Goal: Task Accomplishment & Management: Use online tool/utility

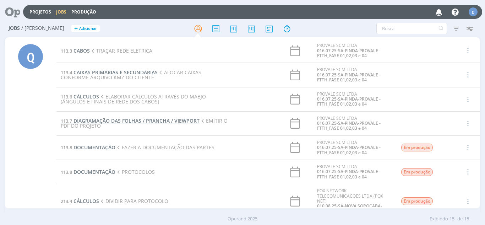
click at [126, 120] on span "DIAGRAMAÇÃO DAS FOLHAS / PRANCHA / VIEWPORT" at bounding box center [137, 120] width 126 height 7
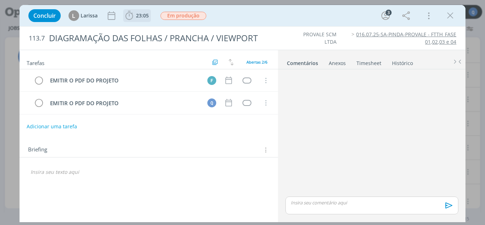
click at [136, 14] on span "23:05" at bounding box center [142, 15] width 13 height 7
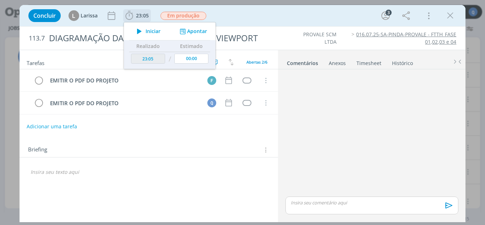
click at [146, 29] on span "Iniciar" at bounding box center [153, 31] width 15 height 5
click at [199, 32] on button "Apontar" at bounding box center [192, 31] width 29 height 7
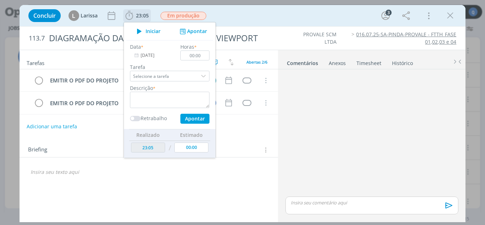
click at [204, 76] on div "dialog" at bounding box center [204, 76] width 11 height 11
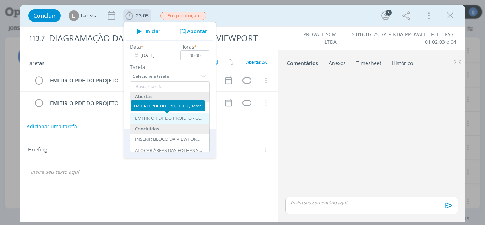
click at [175, 116] on div "EMITIR O PDF DO PROJETO - Queren" at bounding box center [169, 118] width 68 height 6
type input "EMITIR O PDF DO PROJETO"
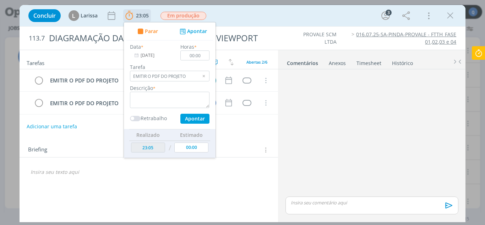
click at [475, 52] on icon at bounding box center [479, 53] width 13 height 14
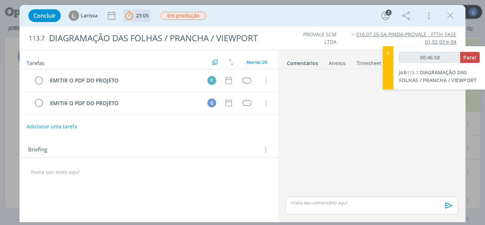
type input "00:47:58"
